Goal: Book appointment/travel/reservation

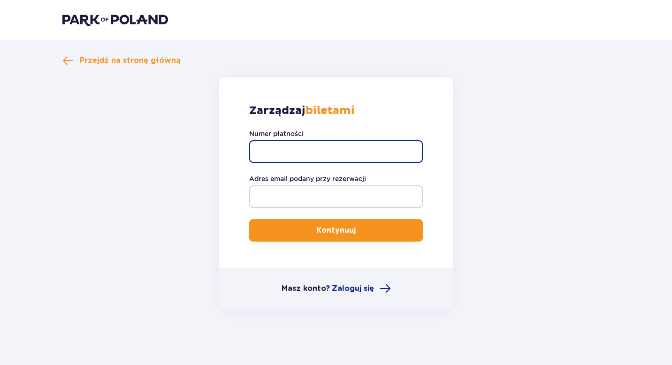
click at [365, 151] on input "Numer płatności" at bounding box center [336, 151] width 174 height 23
click at [306, 147] on input "Numer płatności" at bounding box center [336, 151] width 174 height 23
paste input "TR-VRC-HUUWWPX"
type input "TR-VRC-HUUWWPX"
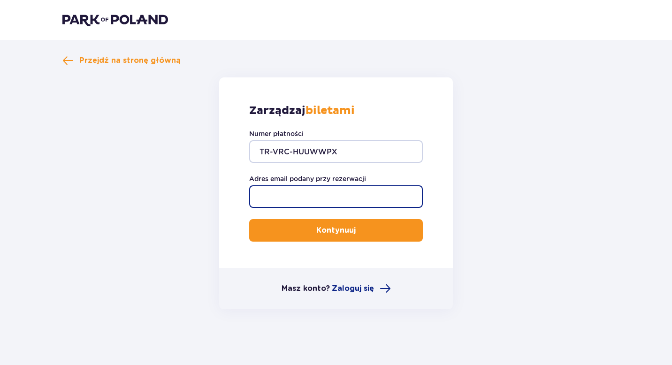
click at [297, 202] on input "Adres email podany przy rezerwacji" at bounding box center [336, 196] width 174 height 23
click at [325, 198] on input "[EMAIL_ADDRESS][DOMAIN_NAME]" at bounding box center [336, 196] width 174 height 23
type input "[EMAIL_ADDRESS][DOMAIN_NAME]"
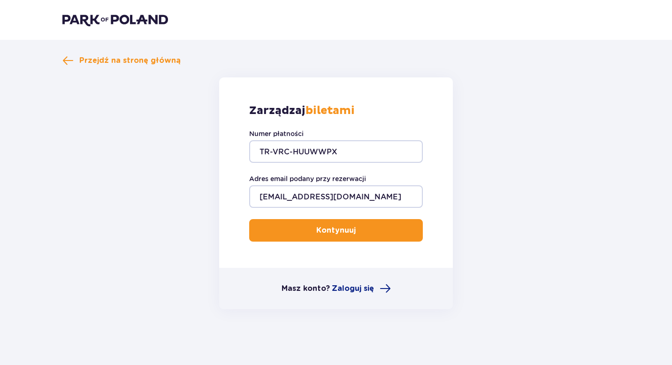
click at [378, 231] on button "Kontynuuj" at bounding box center [336, 230] width 174 height 23
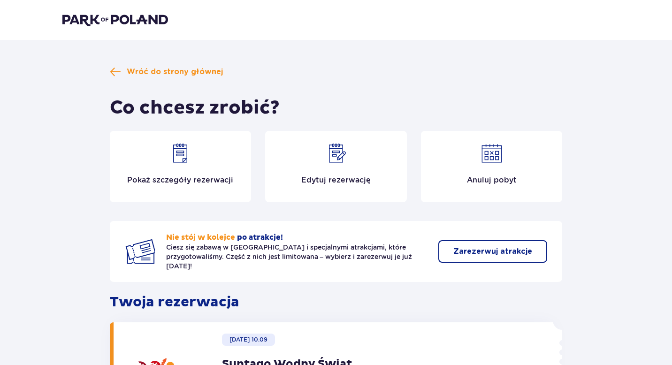
click at [359, 178] on p "Edytuj rezerwację" at bounding box center [335, 180] width 69 height 10
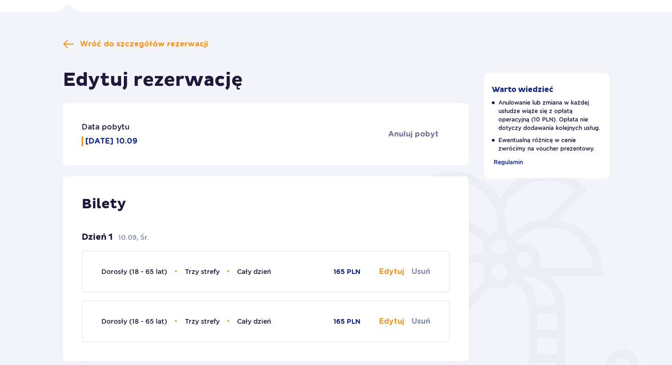
scroll to position [88, 0]
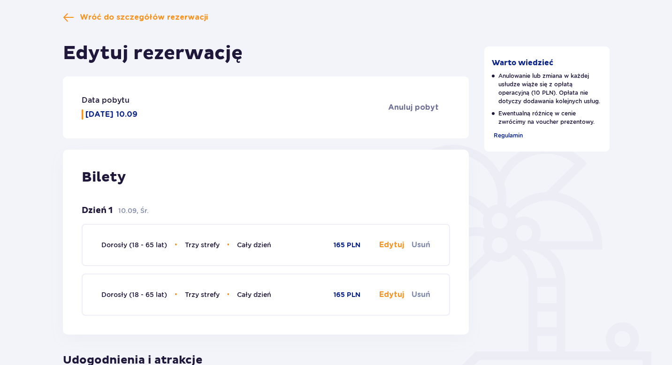
click at [114, 114] on p "[DATE] 10.09" at bounding box center [111, 114] width 52 height 10
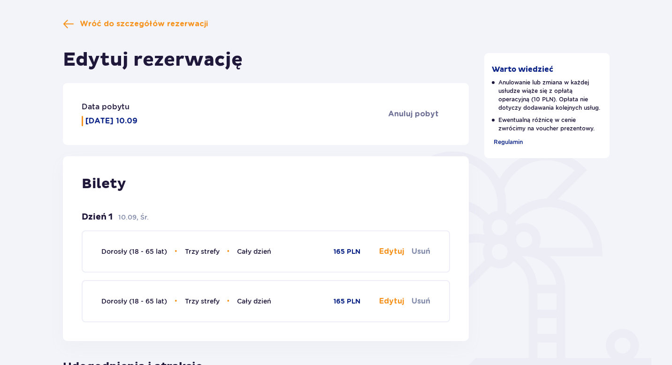
scroll to position [79, 0]
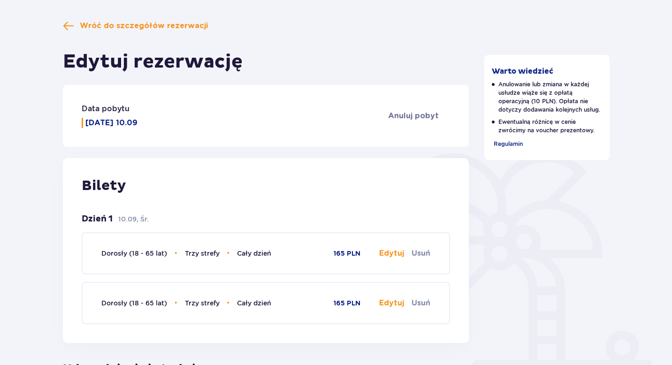
click at [124, 28] on span "Wróć do szczegółów rezerwacji" at bounding box center [144, 26] width 128 height 10
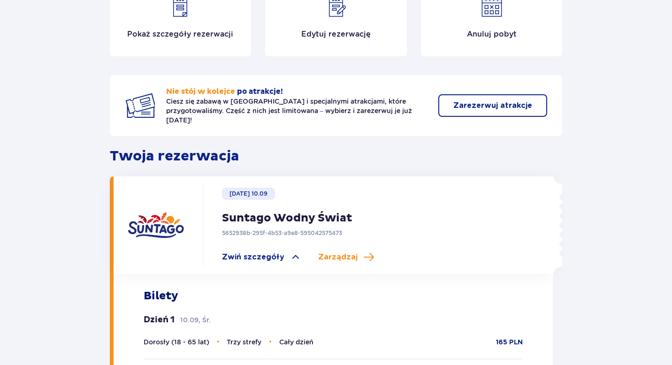
scroll to position [164, 0]
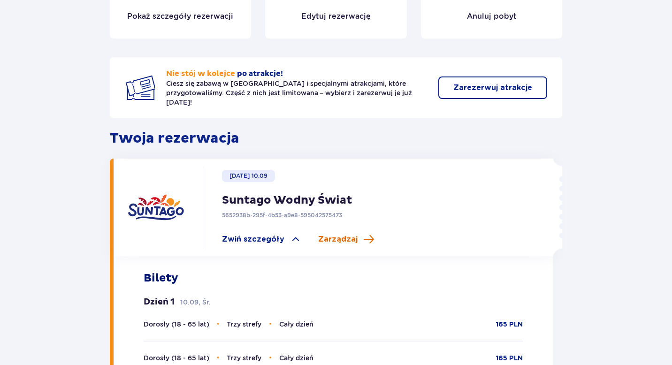
click at [347, 234] on span "Zarządzaj" at bounding box center [337, 239] width 39 height 10
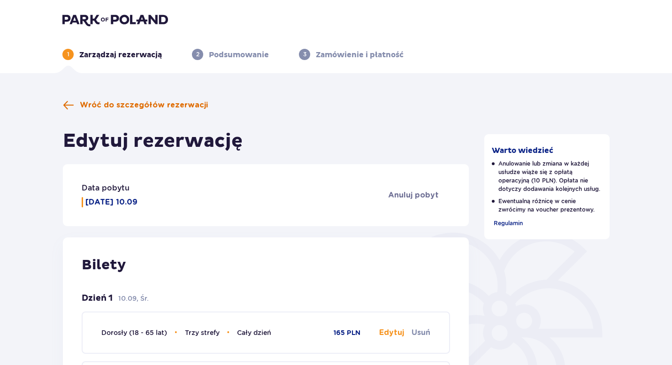
click at [172, 108] on span "Wróć do szczegółów rezerwacji" at bounding box center [144, 105] width 128 height 10
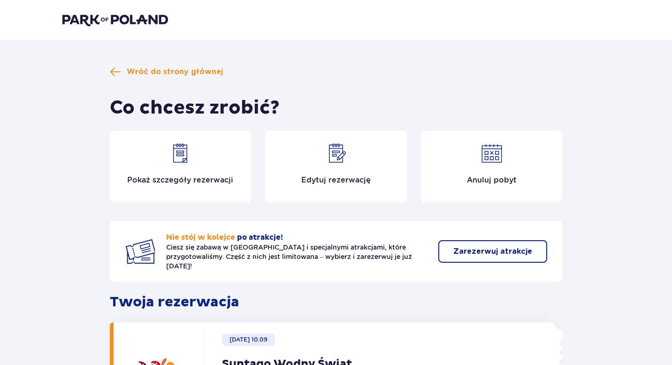
click at [192, 167] on div "Pokaż szczegóły rezerwacji" at bounding box center [181, 166] width 142 height 71
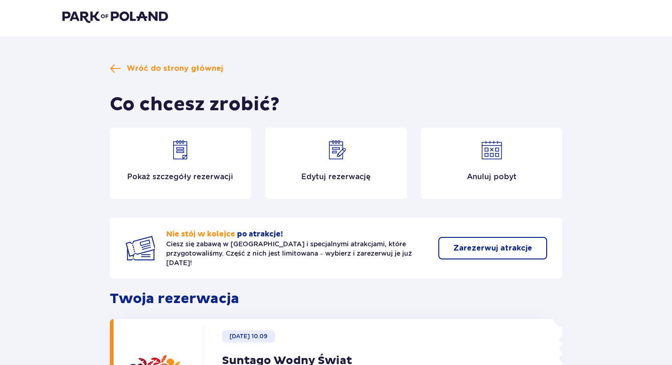
scroll to position [1, 0]
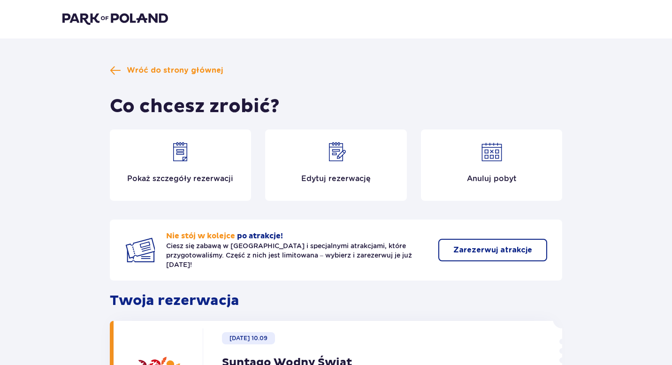
click at [340, 176] on p "Edytuj rezerwację" at bounding box center [335, 179] width 69 height 10
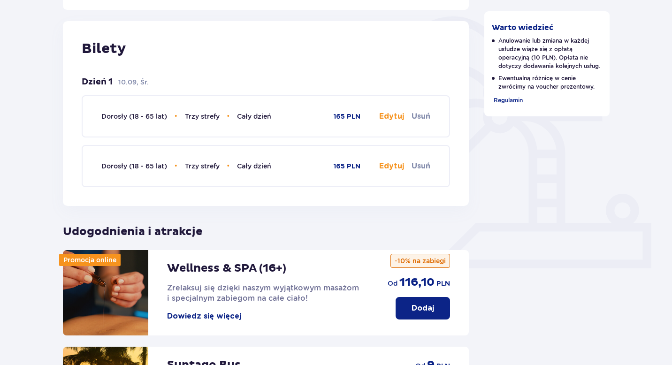
scroll to position [235, 0]
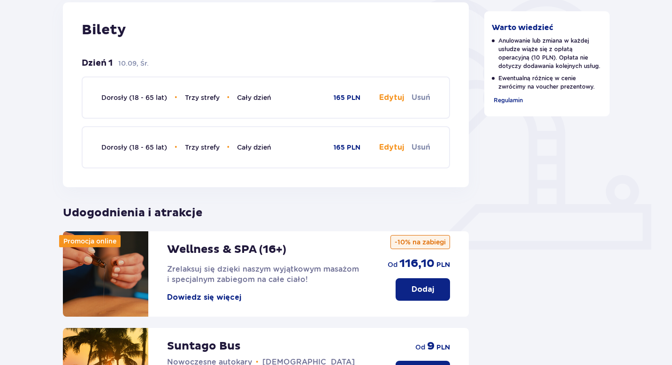
click at [395, 97] on button "Edytuj" at bounding box center [391, 97] width 25 height 10
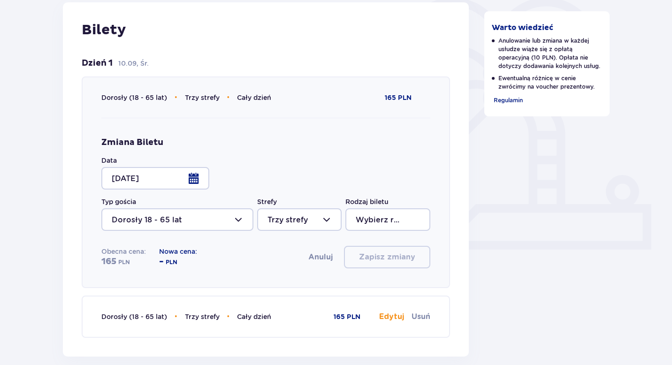
type input "Cały dzień"
click at [200, 181] on div at bounding box center [155, 178] width 108 height 23
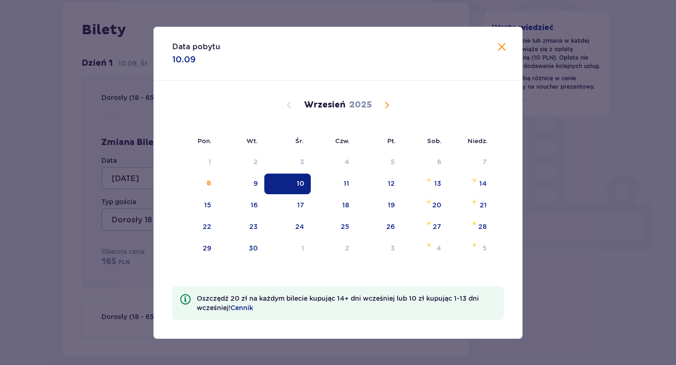
click at [302, 201] on div "17" at bounding box center [300, 204] width 7 height 9
type input "[DATE]"
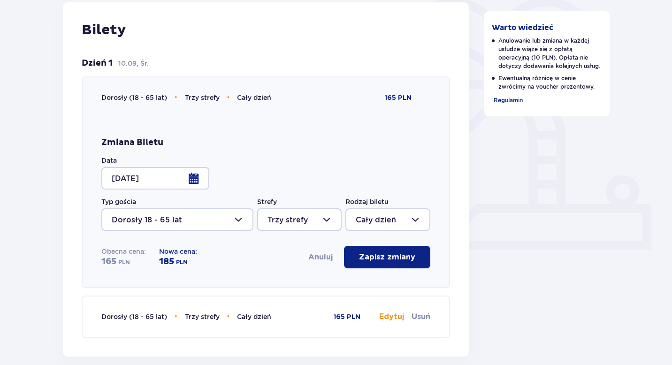
click at [412, 262] on span "button" at bounding box center [417, 257] width 11 height 11
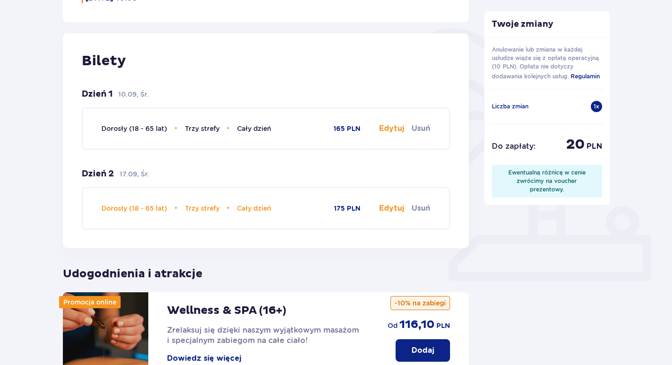
scroll to position [204, 0]
click at [395, 126] on button "Edytuj" at bounding box center [391, 129] width 25 height 10
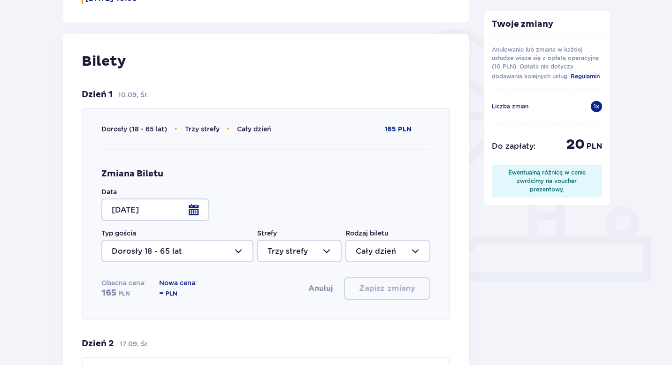
click at [168, 208] on div at bounding box center [155, 209] width 108 height 23
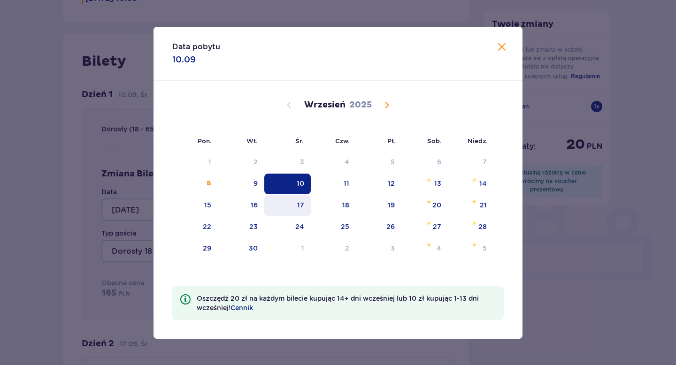
click at [295, 213] on div "17" at bounding box center [287, 205] width 46 height 21
type input "[DATE]"
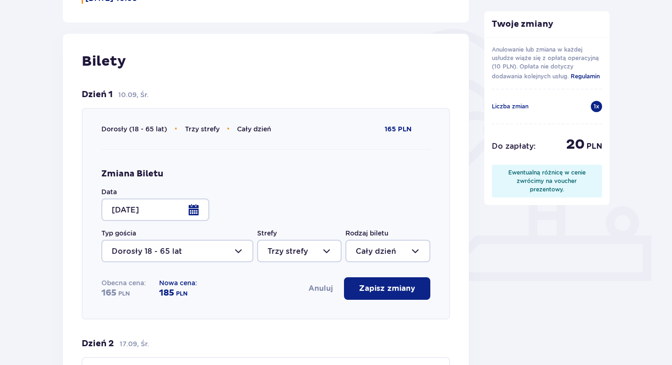
click at [373, 292] on p "Zapisz zmiany" at bounding box center [387, 288] width 56 height 10
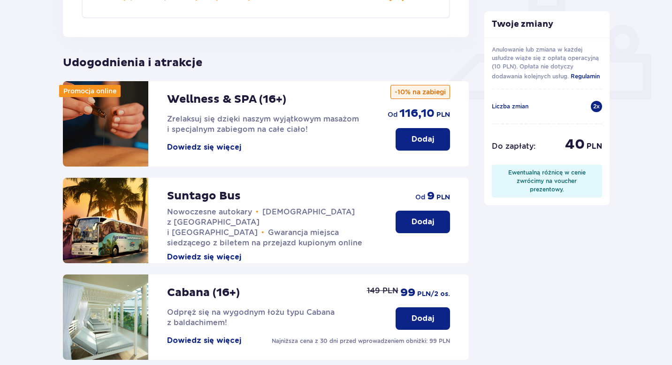
scroll to position [471, 0]
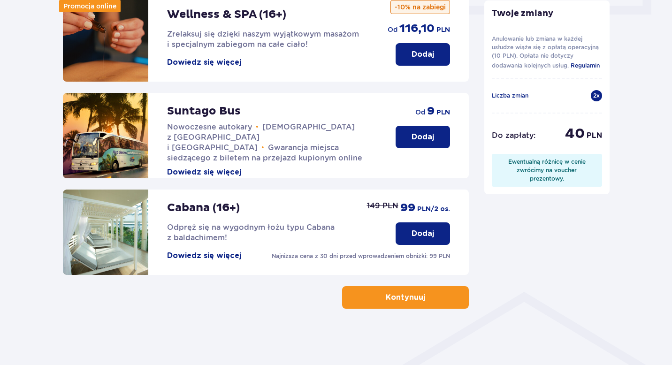
click at [444, 300] on button "Kontynuuj" at bounding box center [405, 297] width 127 height 23
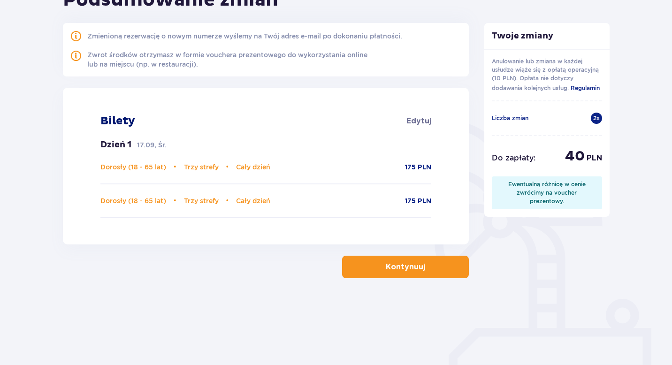
scroll to position [112, 0]
click at [398, 266] on p "Kontynuuj" at bounding box center [405, 266] width 39 height 10
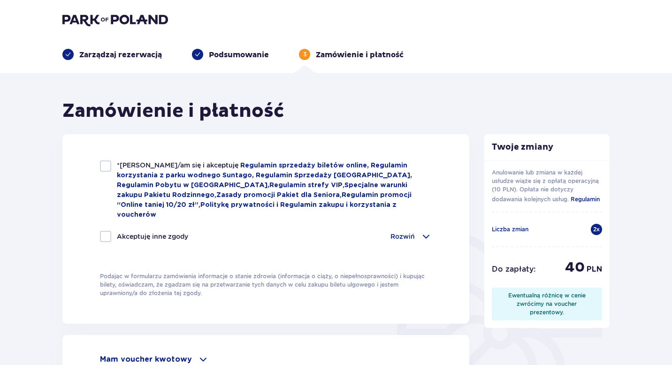
click at [103, 168] on div at bounding box center [105, 165] width 11 height 11
checkbox input "true"
click at [104, 231] on div at bounding box center [105, 236] width 11 height 11
checkbox input "true"
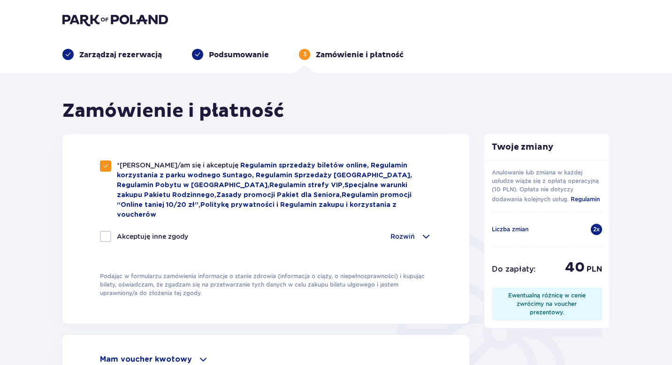
checkbox input "true"
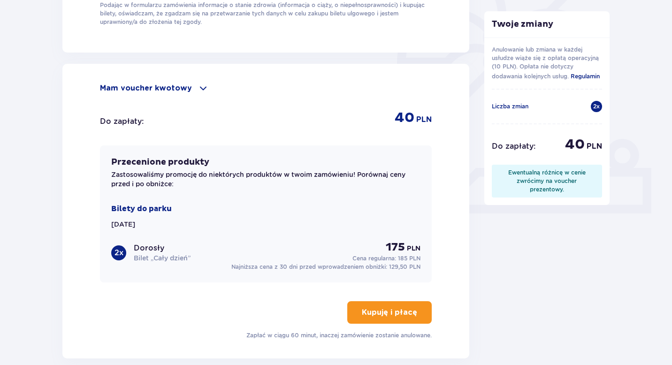
scroll to position [273, 0]
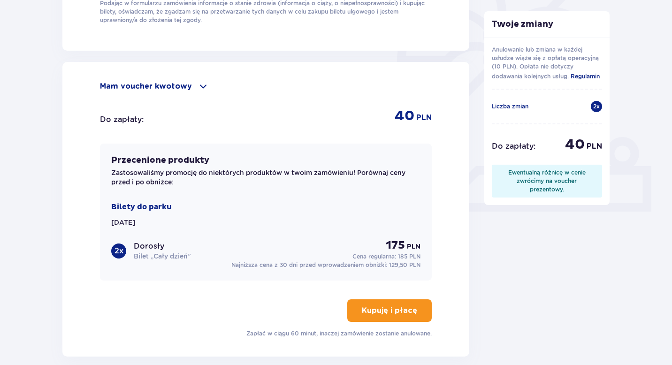
click at [413, 305] on span "button" at bounding box center [418, 310] width 11 height 11
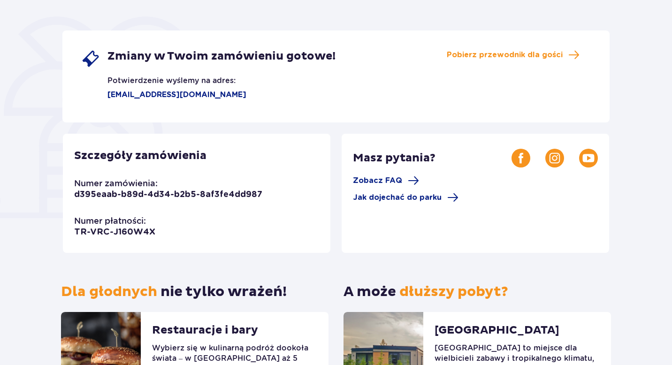
scroll to position [147, 0]
